Goal: Transaction & Acquisition: Purchase product/service

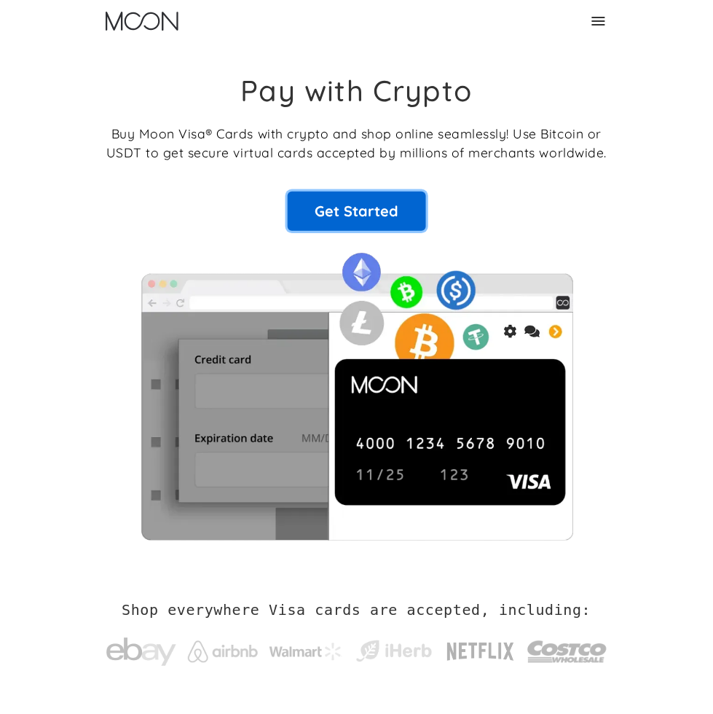
click at [426, 231] on link "Get Started" at bounding box center [357, 211] width 138 height 39
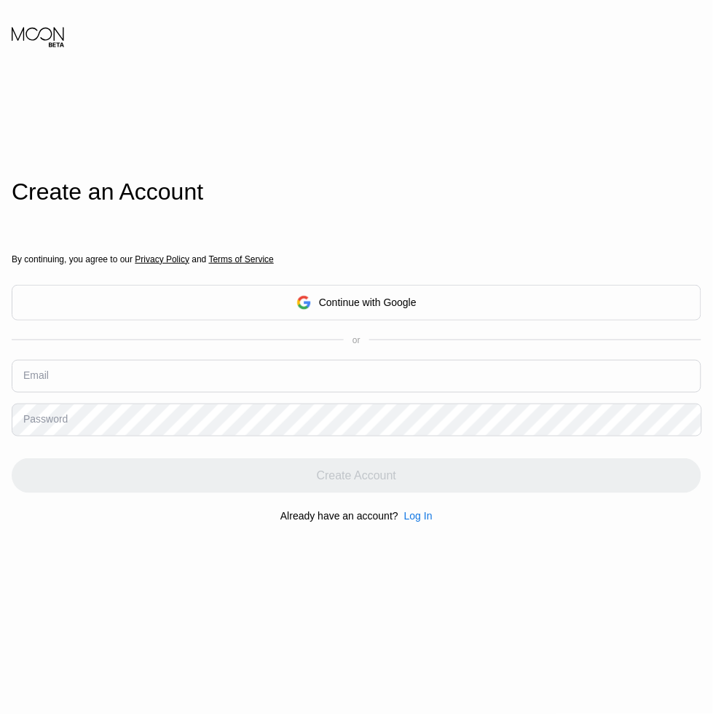
click at [210, 393] on input "text" at bounding box center [357, 376] width 690 height 33
paste input "info@hialeahcompany.com:Px8g5q_asd@"
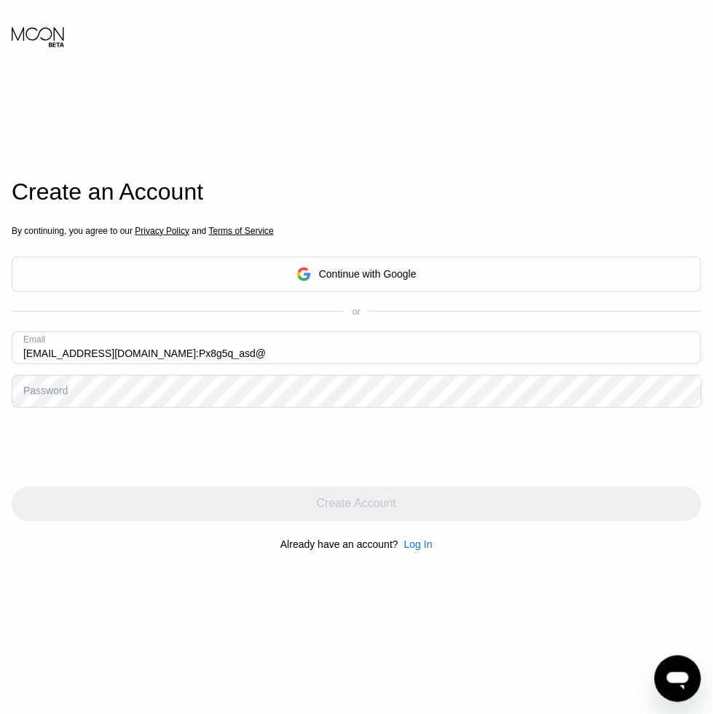
drag, startPoint x: 216, startPoint y: 358, endPoint x: 149, endPoint y: 350, distance: 67.5
click at [149, 350] on input "info@hialeahcompany.com:Px8g5q_asd@" at bounding box center [357, 347] width 690 height 33
type input "[EMAIL_ADDRESS][DOMAIN_NAME]"
click at [395, 457] on div at bounding box center [357, 447] width 690 height 57
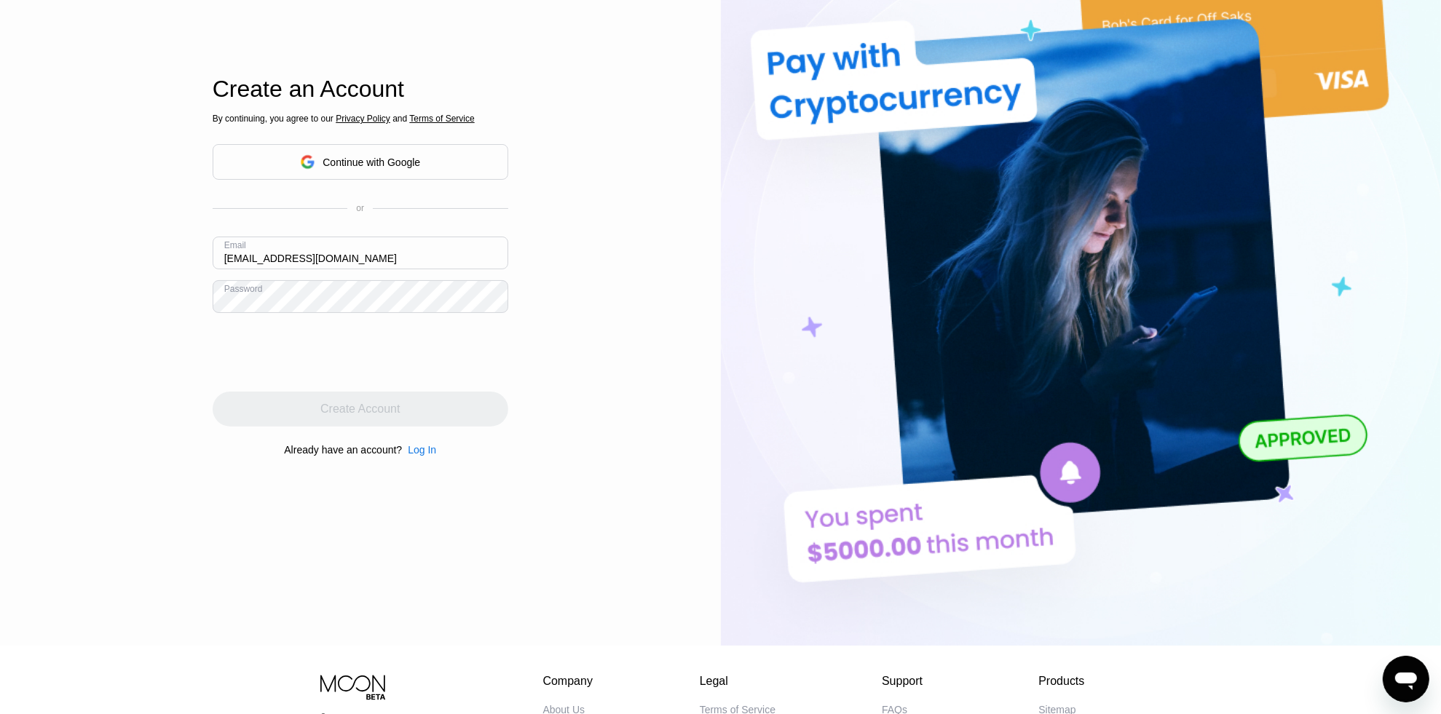
scroll to position [151, 0]
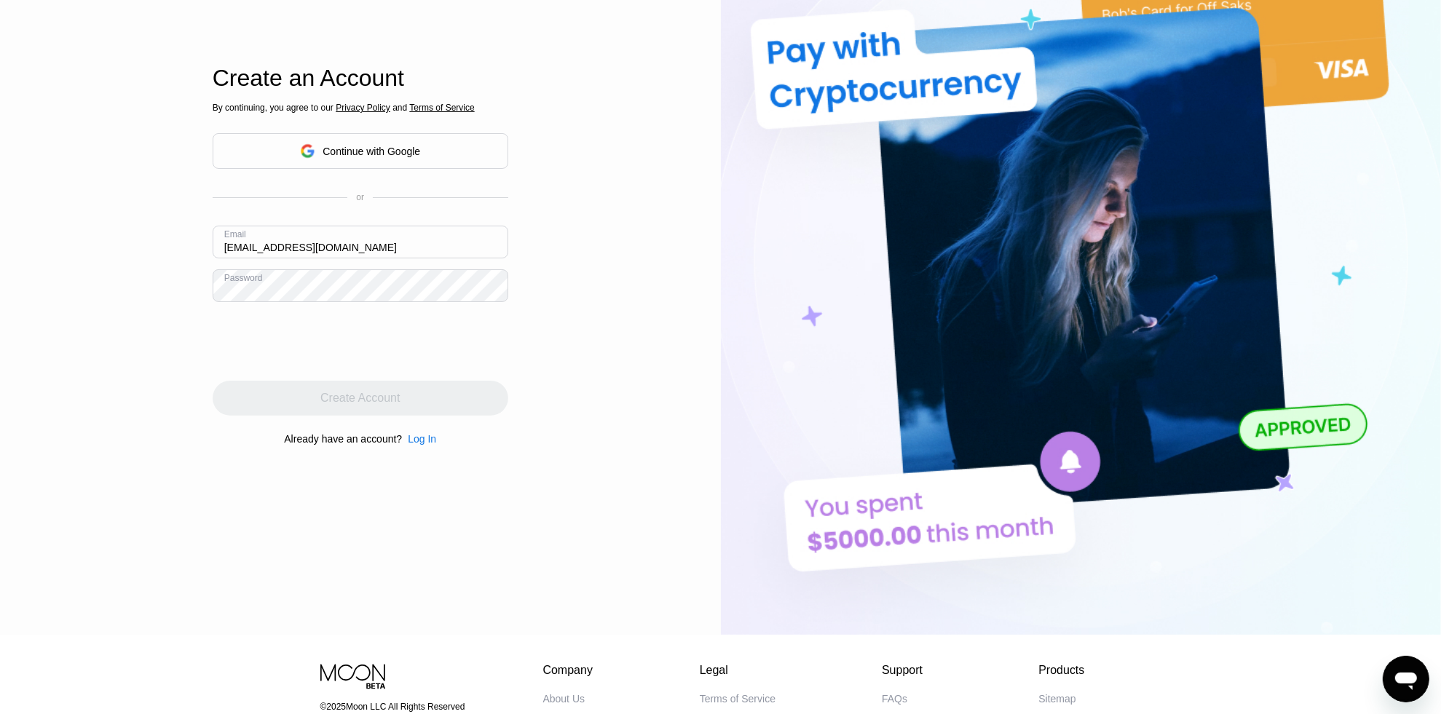
click at [344, 403] on div "Create Account" at bounding box center [361, 398] width 296 height 35
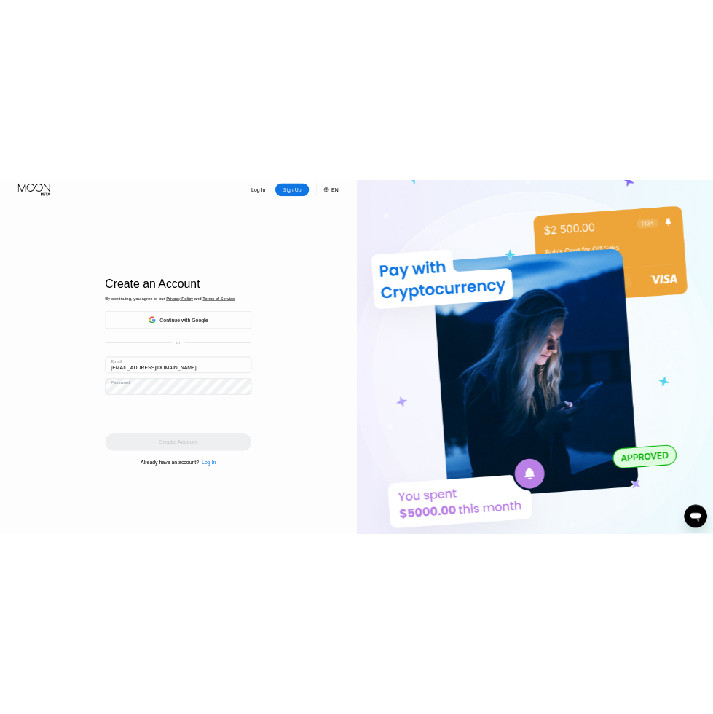
scroll to position [0, 0]
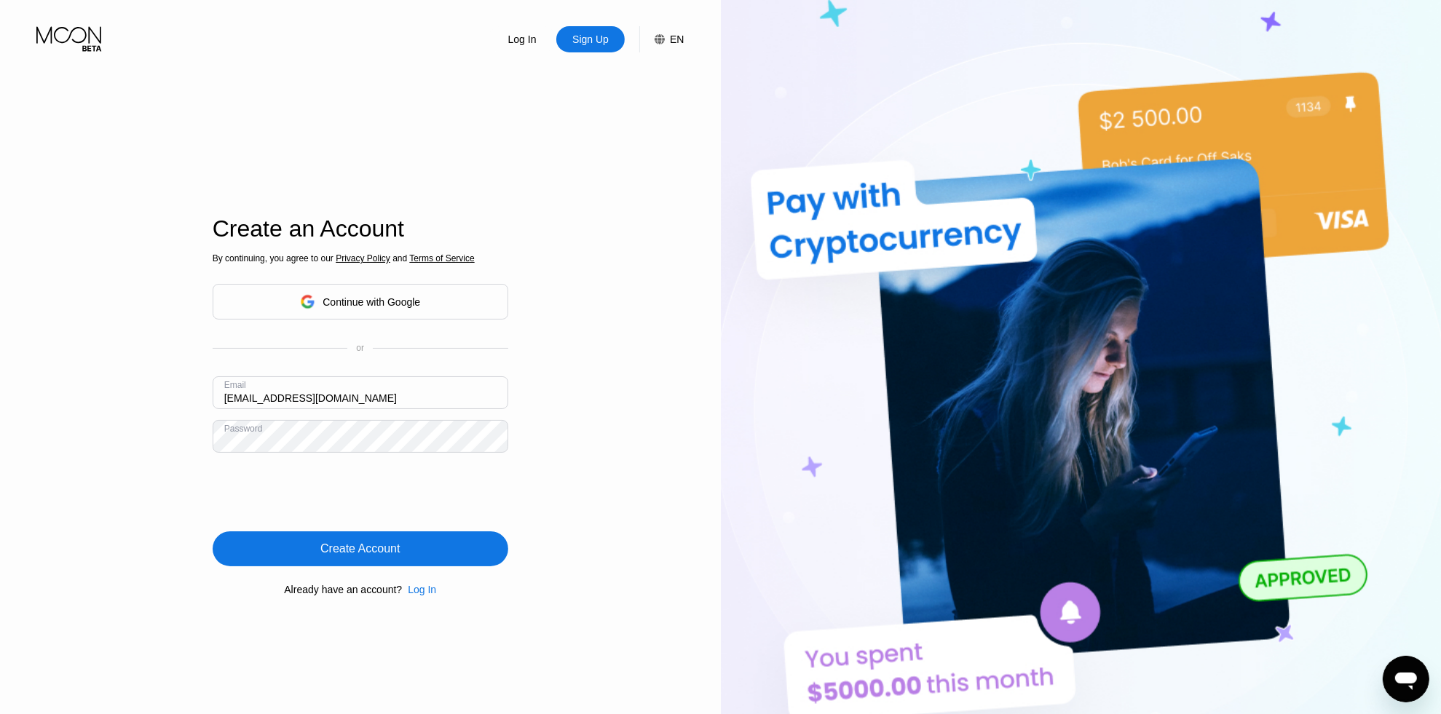
click at [347, 564] on div "Create Account" at bounding box center [361, 549] width 296 height 35
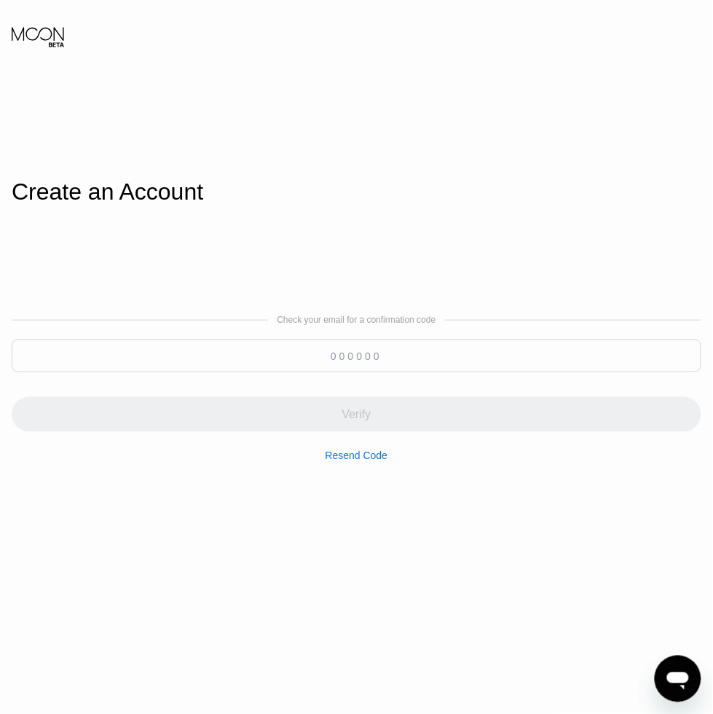
click at [344, 364] on input at bounding box center [357, 355] width 690 height 33
paste input "116935"
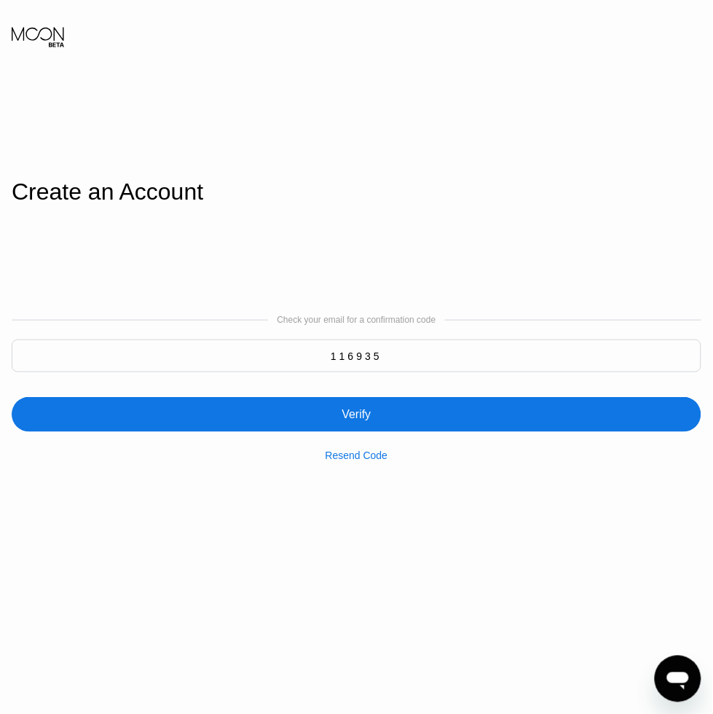
type input "116935"
click at [409, 420] on div "Verify" at bounding box center [357, 414] width 690 height 35
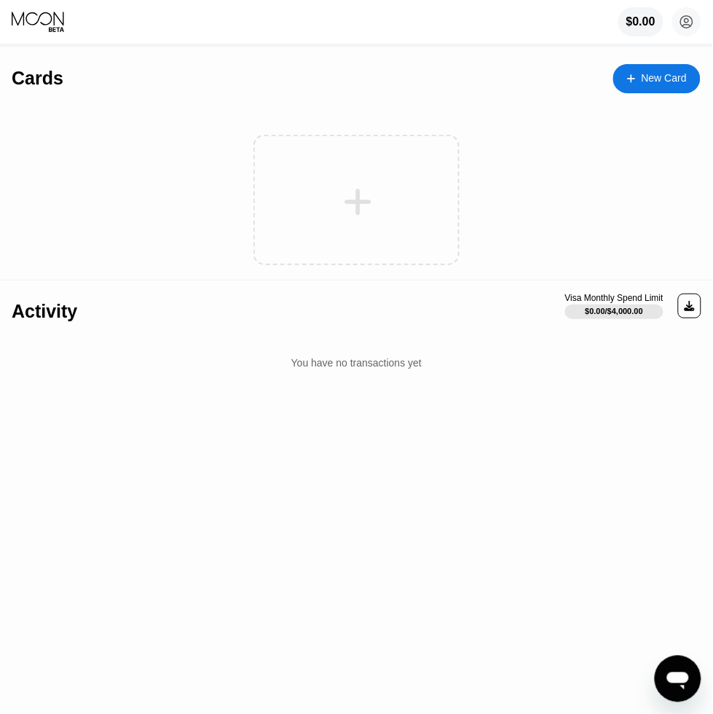
click at [653, 68] on div "New Card" at bounding box center [656, 78] width 87 height 29
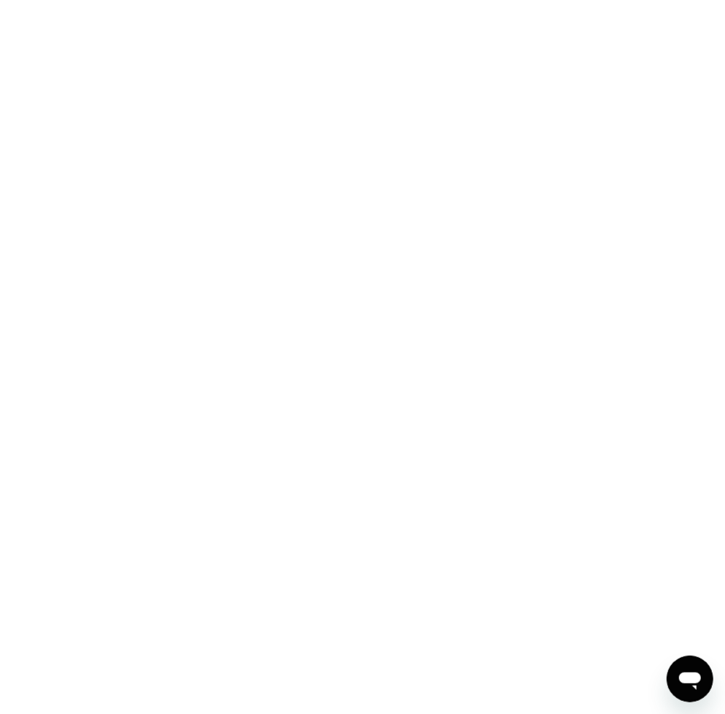
click at [353, 187] on div at bounding box center [362, 357] width 725 height 714
click at [352, 189] on div at bounding box center [362, 357] width 725 height 714
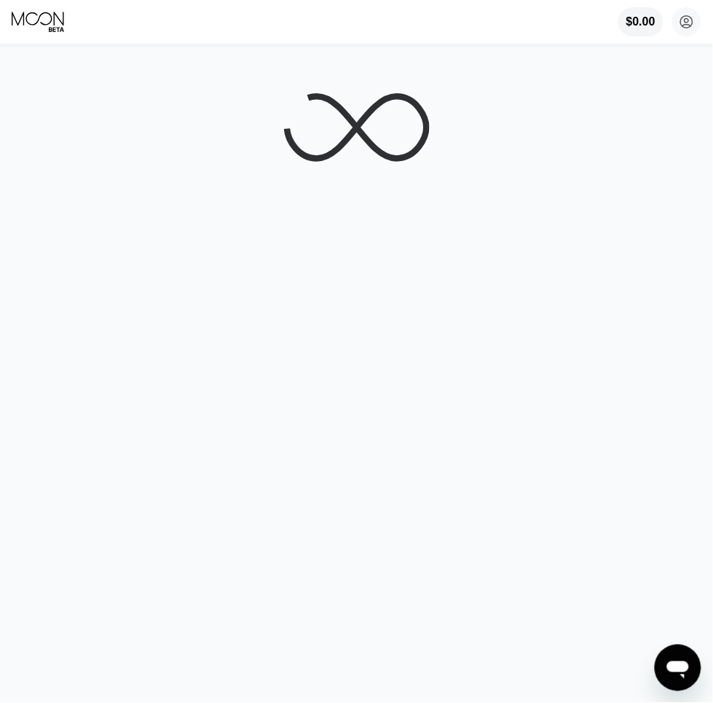
click at [481, 401] on div at bounding box center [356, 374] width 725 height 655
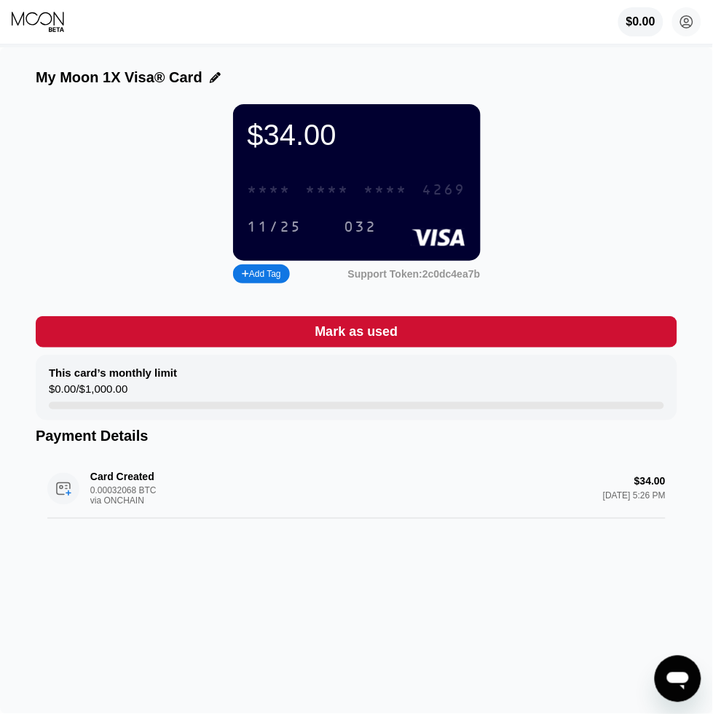
click at [332, 199] on div "* * * *" at bounding box center [328, 190] width 44 height 17
